Goal: Go to known website: Access a specific website the user already knows

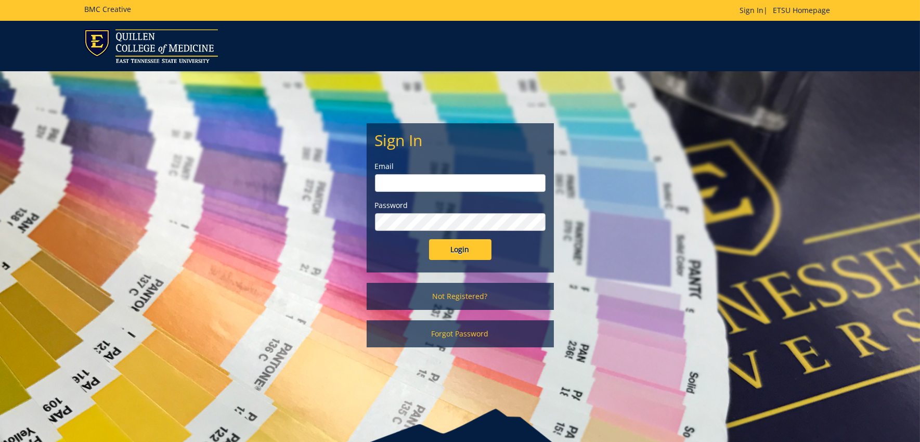
type input "[EMAIL_ADDRESS][DOMAIN_NAME]"
click at [458, 246] on input "Login" at bounding box center [460, 249] width 62 height 21
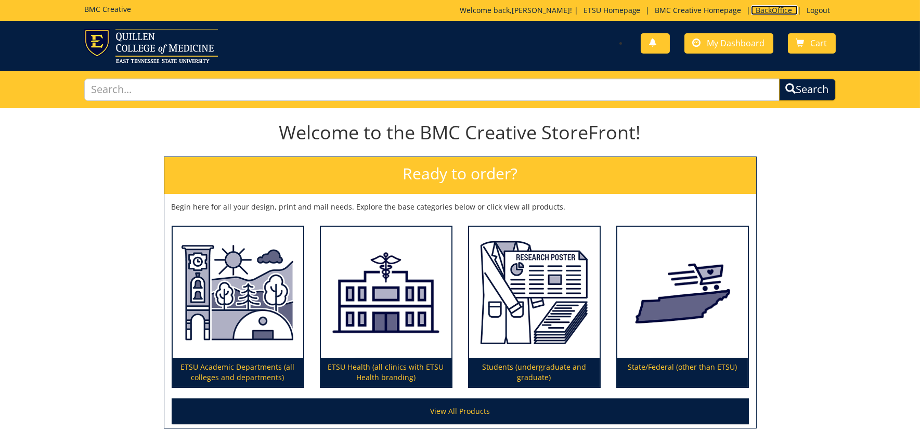
click at [767, 8] on link "BackOffice" at bounding box center [774, 10] width 47 height 10
